Goal: Task Accomplishment & Management: Use online tool/utility

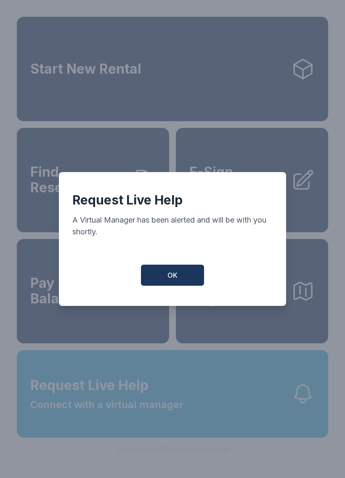
click at [192, 277] on button "OK" at bounding box center [172, 275] width 63 height 21
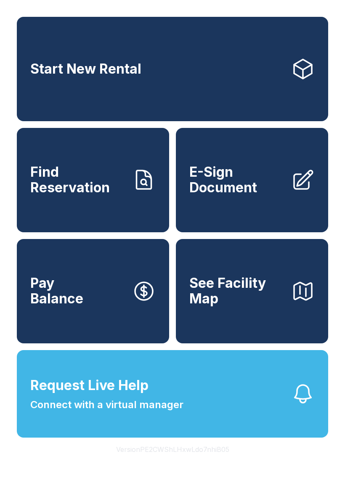
click at [82, 195] on span "Find Reservation" at bounding box center [77, 180] width 95 height 31
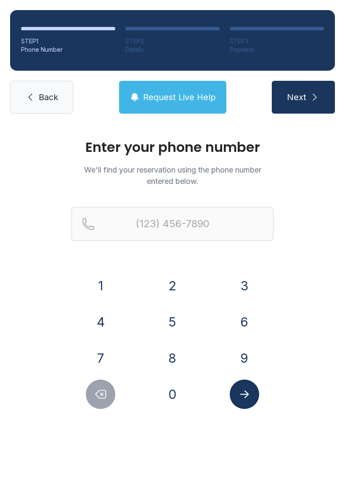
click at [104, 362] on button "7" at bounding box center [100, 358] width 29 height 29
click at [106, 330] on button "4" at bounding box center [100, 321] width 29 height 29
click at [112, 397] on button "Delete number" at bounding box center [100, 394] width 29 height 29
click at [171, 402] on button "0" at bounding box center [172, 394] width 29 height 29
click at [97, 325] on button "4" at bounding box center [100, 321] width 29 height 29
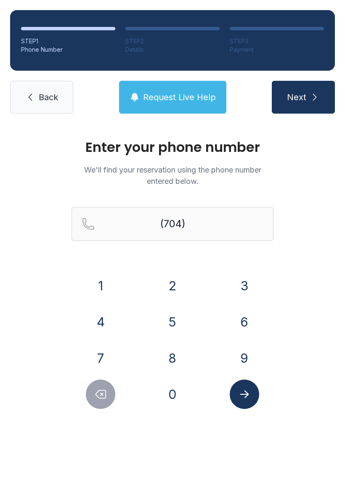
click at [162, 285] on button "2" at bounding box center [172, 285] width 29 height 29
click at [238, 287] on button "3" at bounding box center [244, 285] width 29 height 29
click at [172, 388] on button "0" at bounding box center [172, 394] width 29 height 29
click at [259, 283] on button "3" at bounding box center [244, 285] width 29 height 29
click at [107, 403] on button "Delete number" at bounding box center [100, 394] width 29 height 29
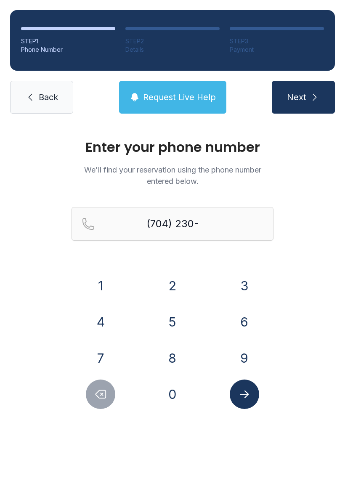
click at [105, 355] on button "7" at bounding box center [100, 358] width 29 height 29
click at [243, 290] on button "3" at bounding box center [244, 285] width 29 height 29
click at [172, 391] on button "0" at bounding box center [172, 394] width 29 height 29
click at [100, 358] on button "7" at bounding box center [100, 358] width 29 height 29
type input "[PHONE_NUMBER]"
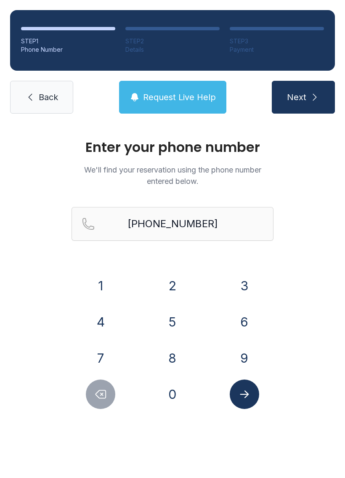
click at [248, 395] on icon "Submit lookup form" at bounding box center [244, 395] width 9 height 8
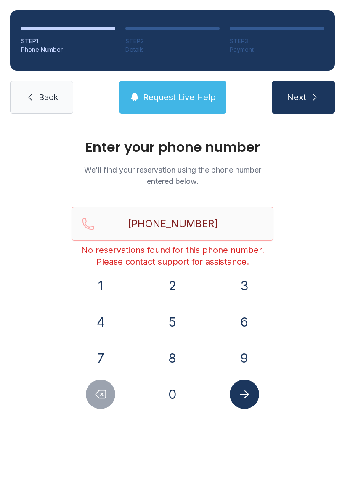
click at [194, 104] on button "Request Live Help" at bounding box center [172, 97] width 107 height 33
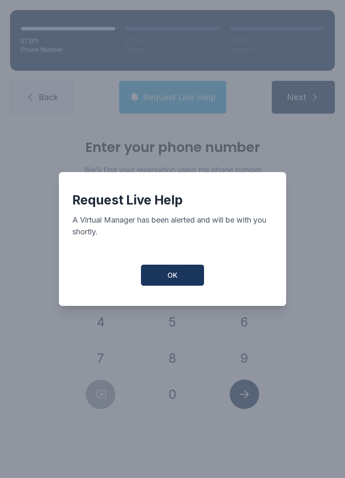
click at [185, 283] on button "OK" at bounding box center [172, 275] width 63 height 21
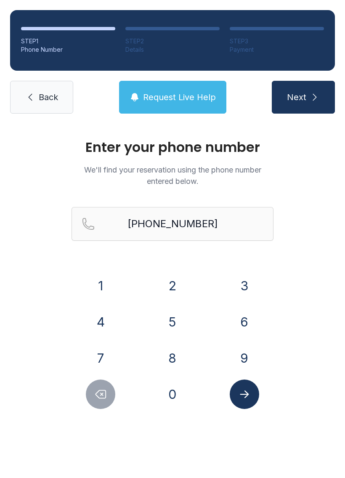
click at [53, 104] on link "Back" at bounding box center [41, 97] width 63 height 33
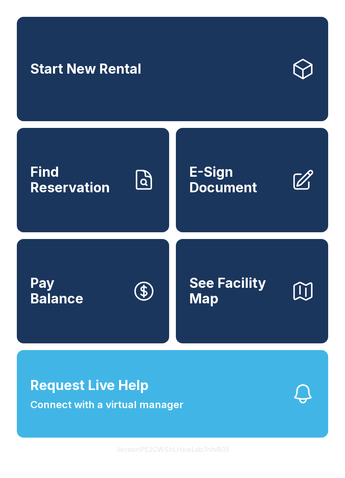
click at [265, 184] on span "E-Sign Document" at bounding box center [236, 180] width 95 height 31
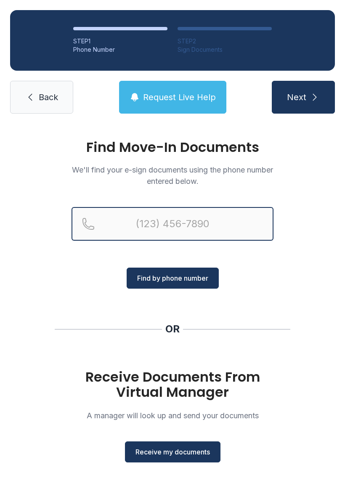
click at [201, 229] on input "Reservation phone number" at bounding box center [173, 224] width 202 height 34
type input "("
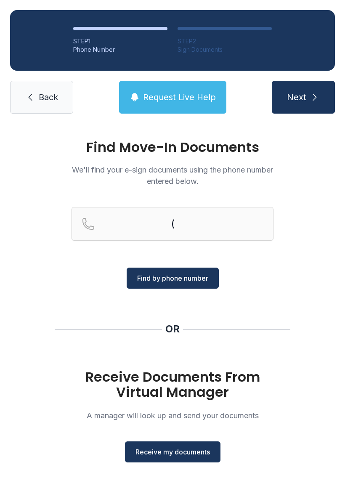
click at [299, 263] on div "Find Move-In Documents We'll find your e-sign documents using the phone number …" at bounding box center [172, 310] width 345 height 373
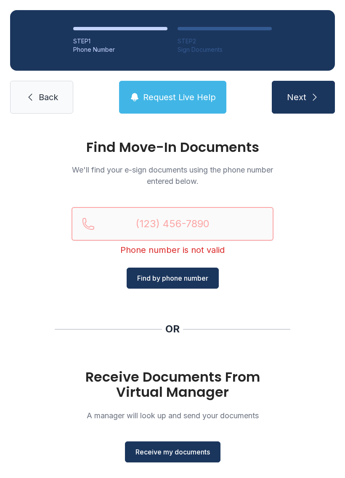
click at [181, 219] on input "Reservation phone number" at bounding box center [173, 224] width 202 height 34
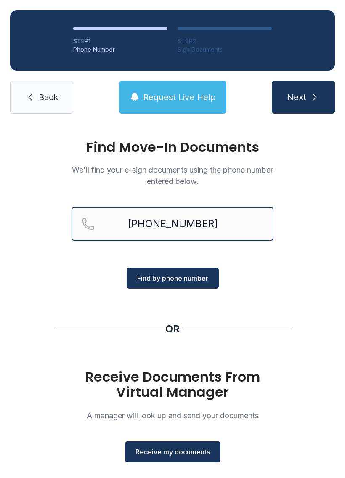
type input "[PHONE_NUMBER]"
click at [191, 288] on button "Find by phone number" at bounding box center [173, 278] width 92 height 21
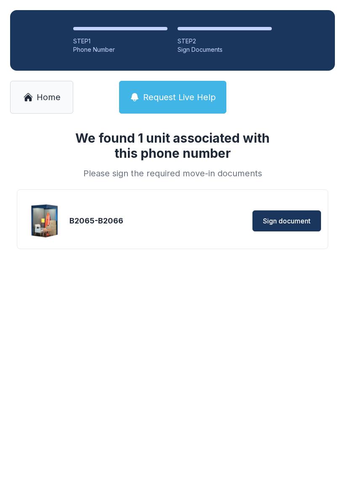
click at [292, 211] on button "Sign document" at bounding box center [287, 221] width 69 height 21
click at [44, 101] on span "Home" at bounding box center [49, 97] width 24 height 12
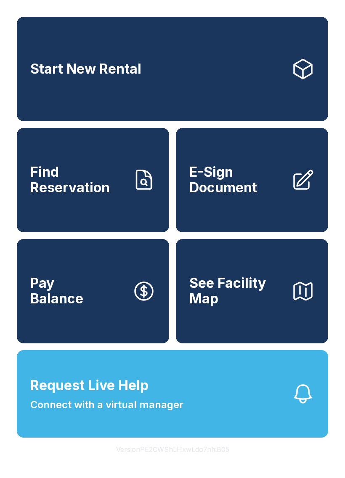
click at [110, 211] on link "Find Reservation" at bounding box center [93, 180] width 152 height 104
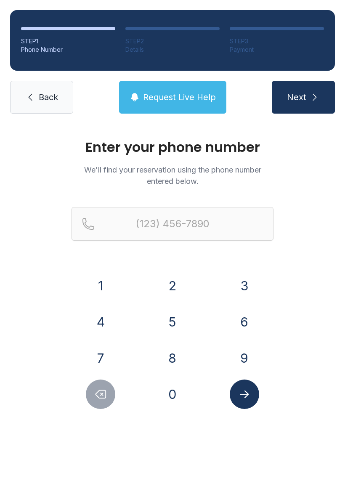
click at [104, 354] on button "7" at bounding box center [100, 358] width 29 height 29
click at [176, 391] on button "0" at bounding box center [172, 394] width 29 height 29
click at [102, 324] on button "4" at bounding box center [100, 321] width 29 height 29
click at [172, 287] on button "2" at bounding box center [172, 285] width 29 height 29
click at [250, 281] on button "3" at bounding box center [244, 285] width 29 height 29
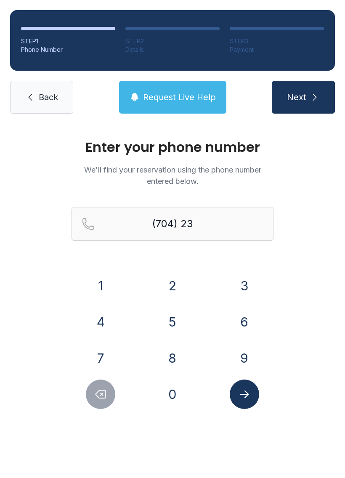
click at [173, 395] on button "0" at bounding box center [172, 394] width 29 height 29
click at [93, 356] on button "7" at bounding box center [100, 358] width 29 height 29
click at [253, 282] on button "3" at bounding box center [244, 285] width 29 height 29
click at [173, 396] on button "0" at bounding box center [172, 394] width 29 height 29
click at [99, 357] on button "7" at bounding box center [100, 358] width 29 height 29
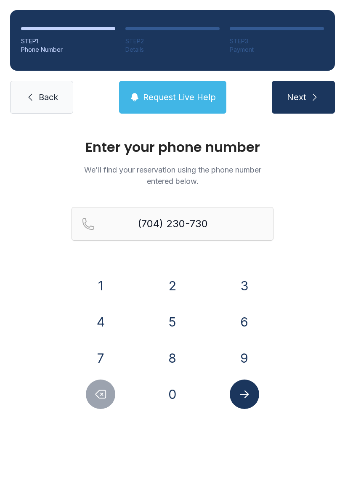
type input "[PHONE_NUMBER]"
click at [248, 399] on icon "Submit lookup form" at bounding box center [244, 394] width 13 height 13
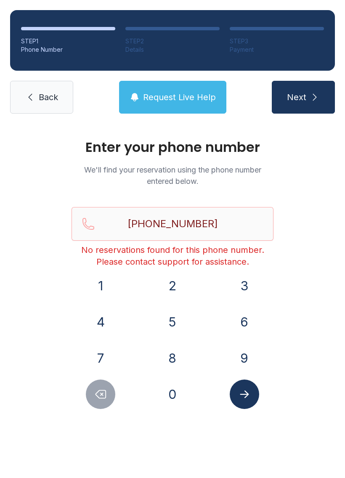
click at [49, 97] on span "Back" at bounding box center [48, 97] width 19 height 12
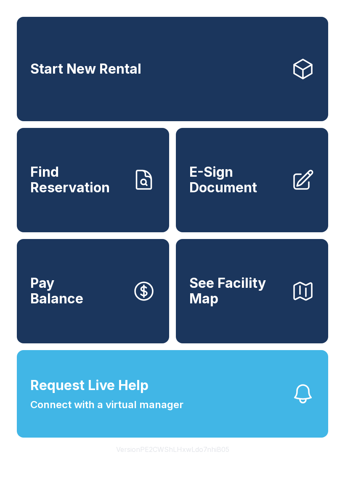
click at [84, 315] on link "Pay Balance" at bounding box center [93, 291] width 152 height 104
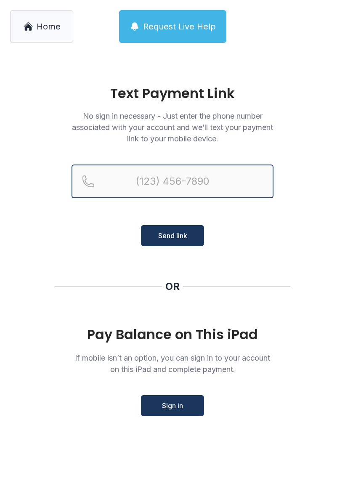
click at [201, 184] on input "Reservation phone number" at bounding box center [173, 182] width 202 height 34
type input "[PHONE_NUMBER]"
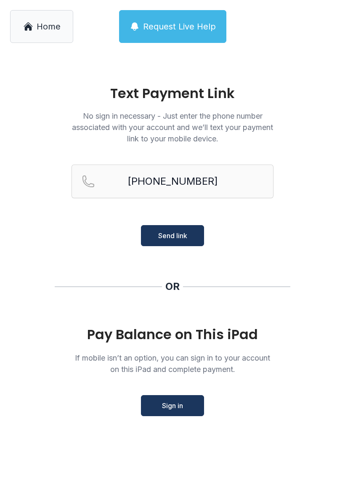
click at [187, 243] on button "Send link" at bounding box center [172, 235] width 63 height 21
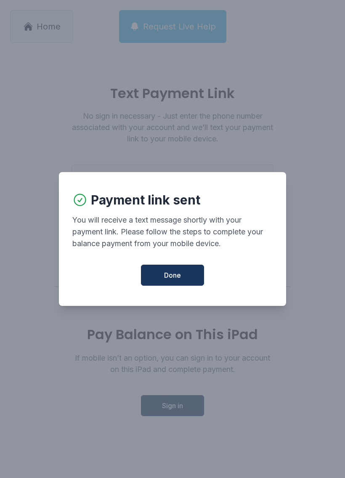
click at [182, 280] on button "Done" at bounding box center [172, 275] width 63 height 21
